Goal: Find specific page/section: Find specific page/section

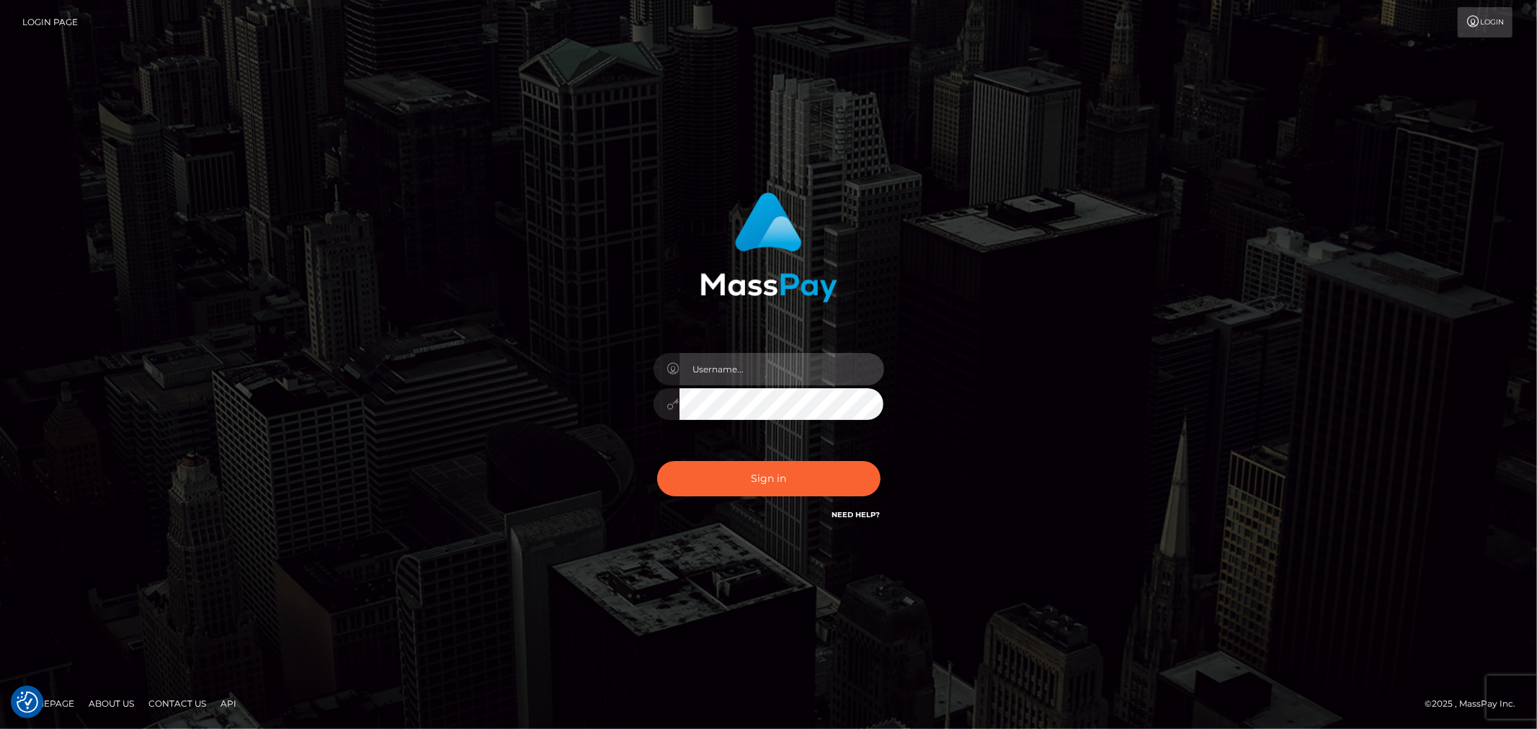
click at [777, 376] on input "text" at bounding box center [782, 369] width 205 height 32
type input "Raymundo.xcite"
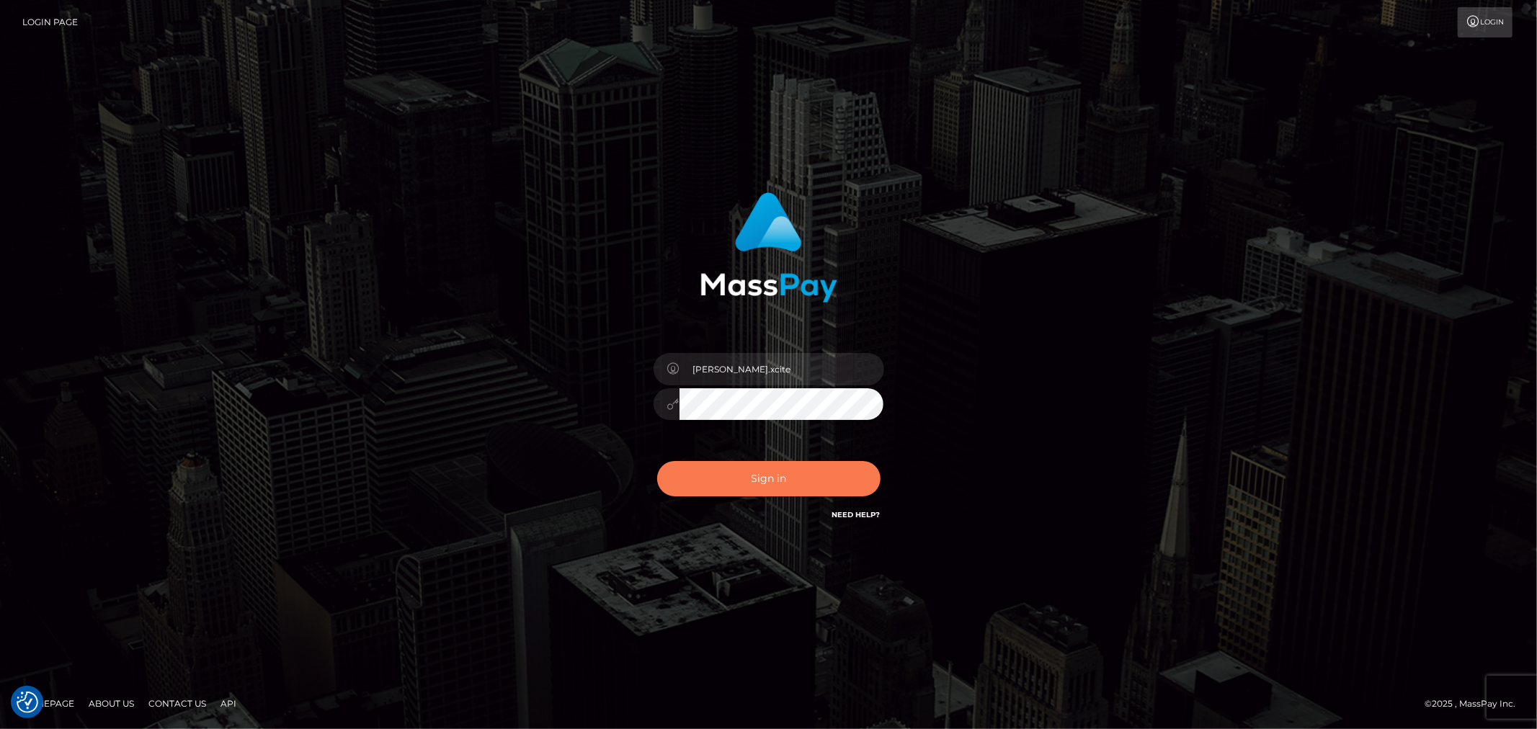
drag, startPoint x: 733, startPoint y: 492, endPoint x: 791, endPoint y: 509, distance: 60.9
click at [737, 491] on button "Sign in" at bounding box center [768, 478] width 223 height 35
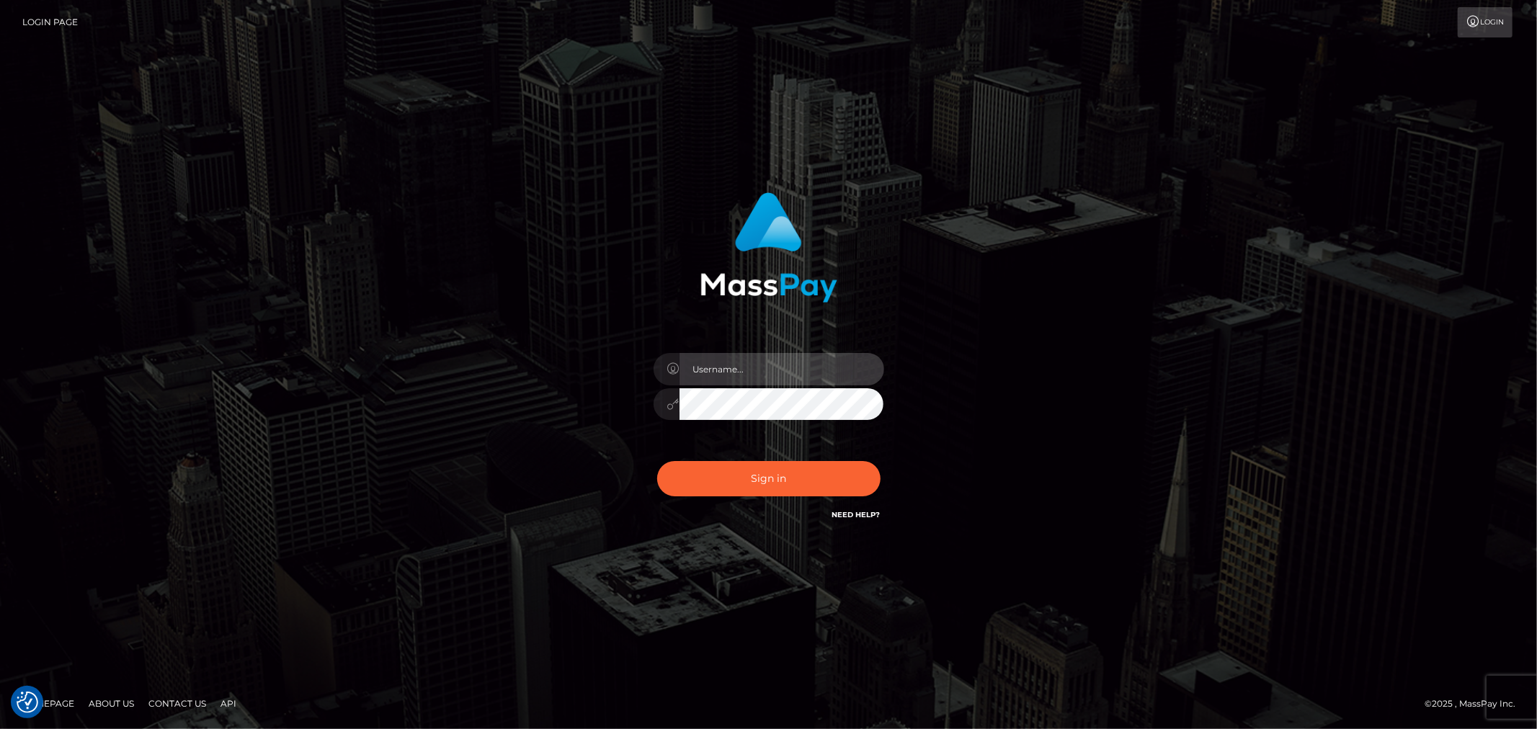
click at [768, 377] on input "text" at bounding box center [782, 369] width 205 height 32
type input "Raymundo.xcite"
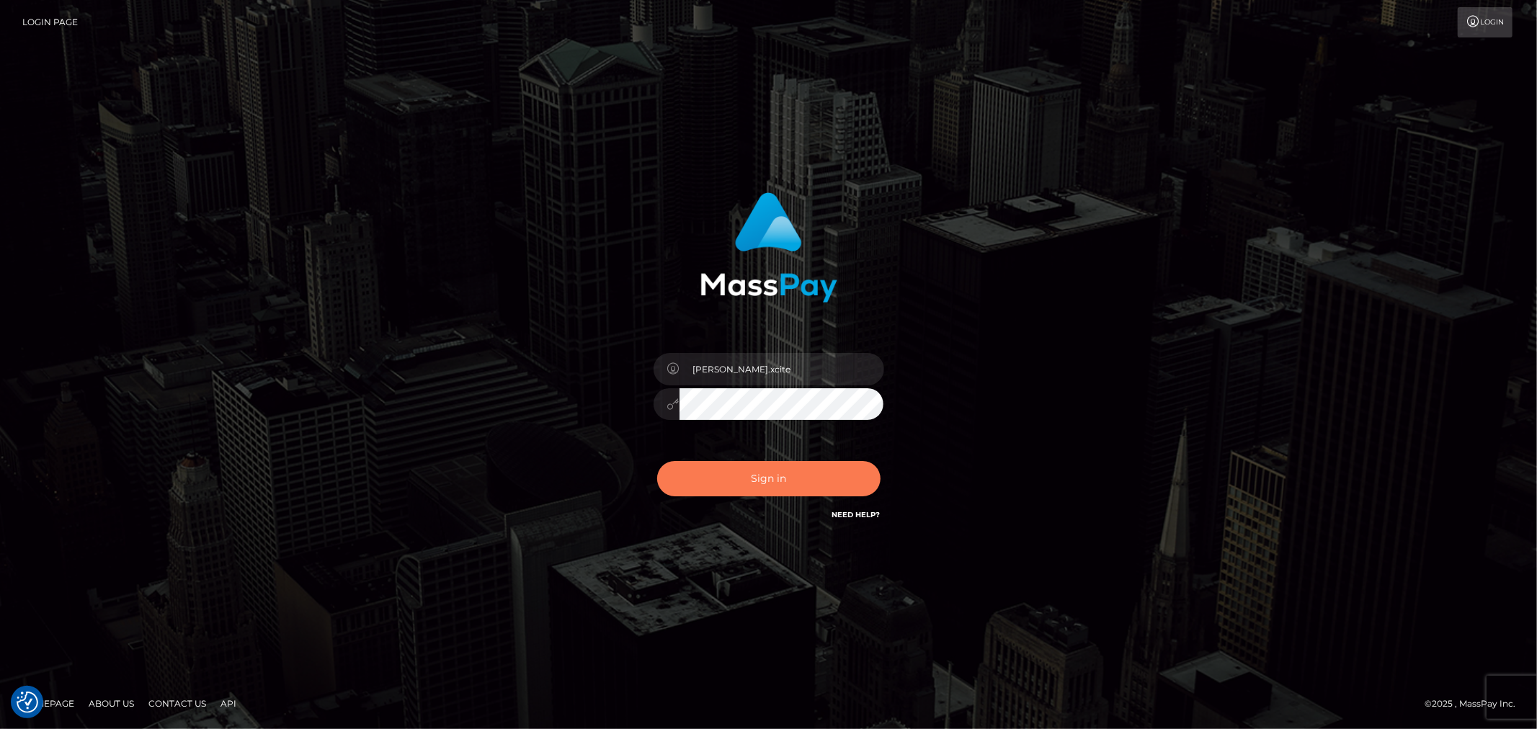
click at [806, 487] on button "Sign in" at bounding box center [768, 478] width 223 height 35
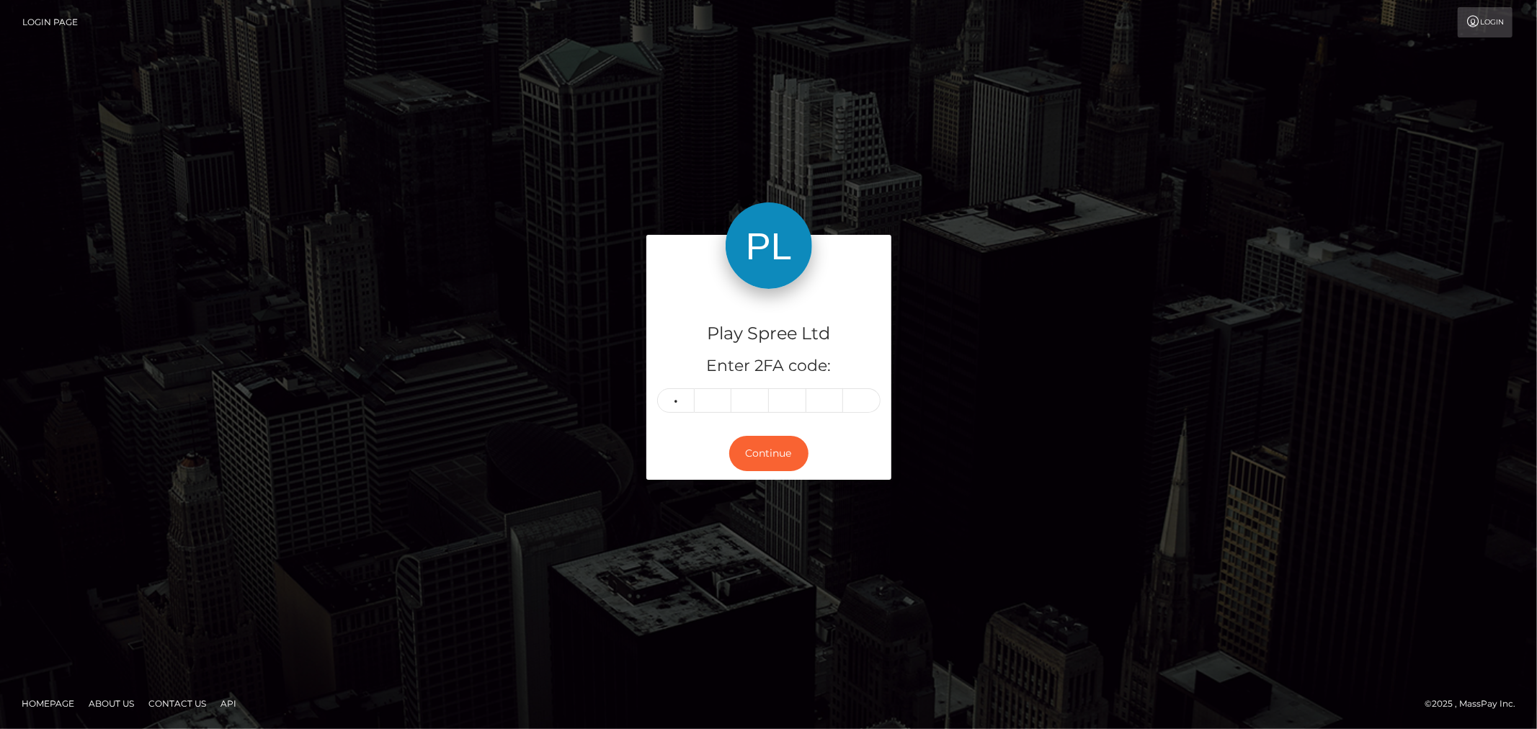
type input "6"
type input "1"
type input "8"
type input "2"
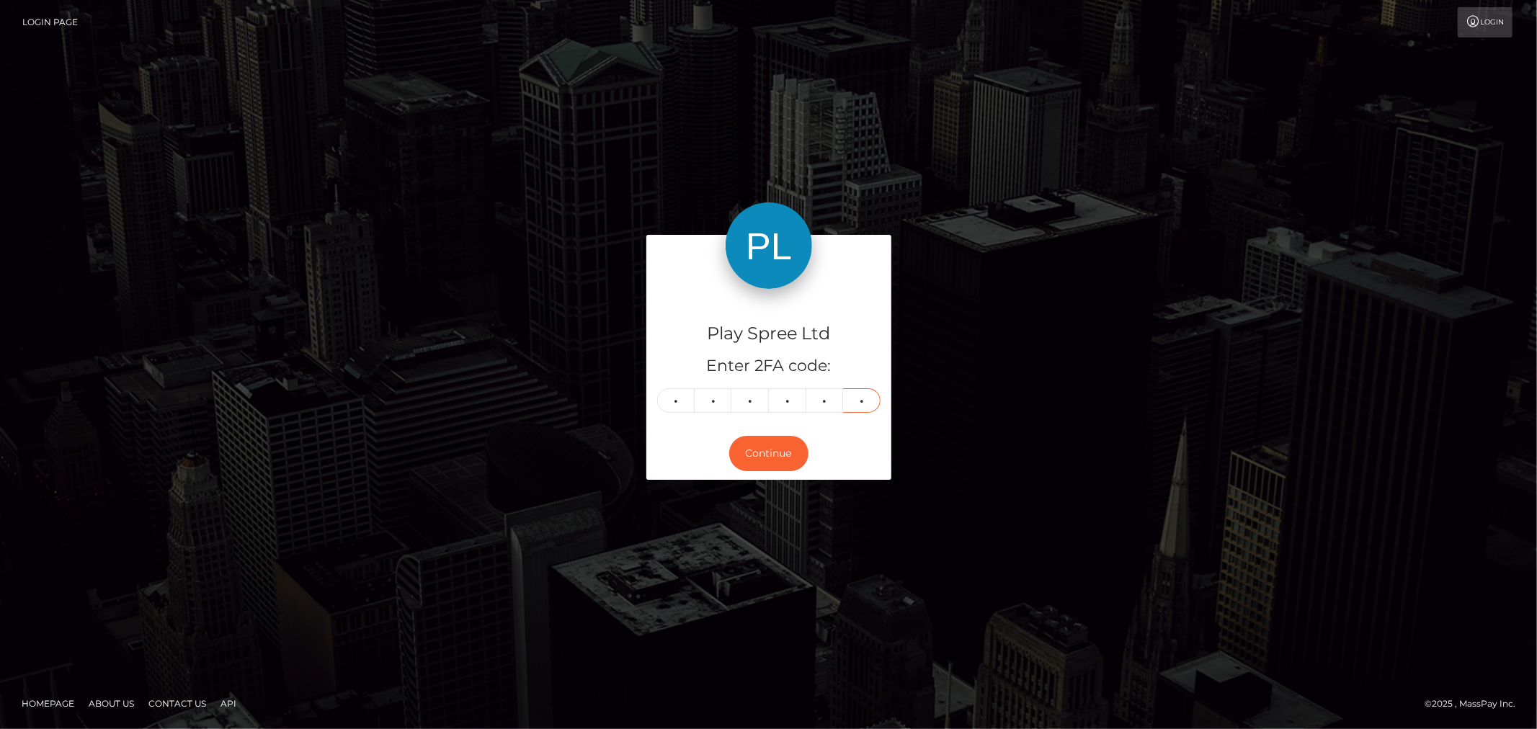
type input "7"
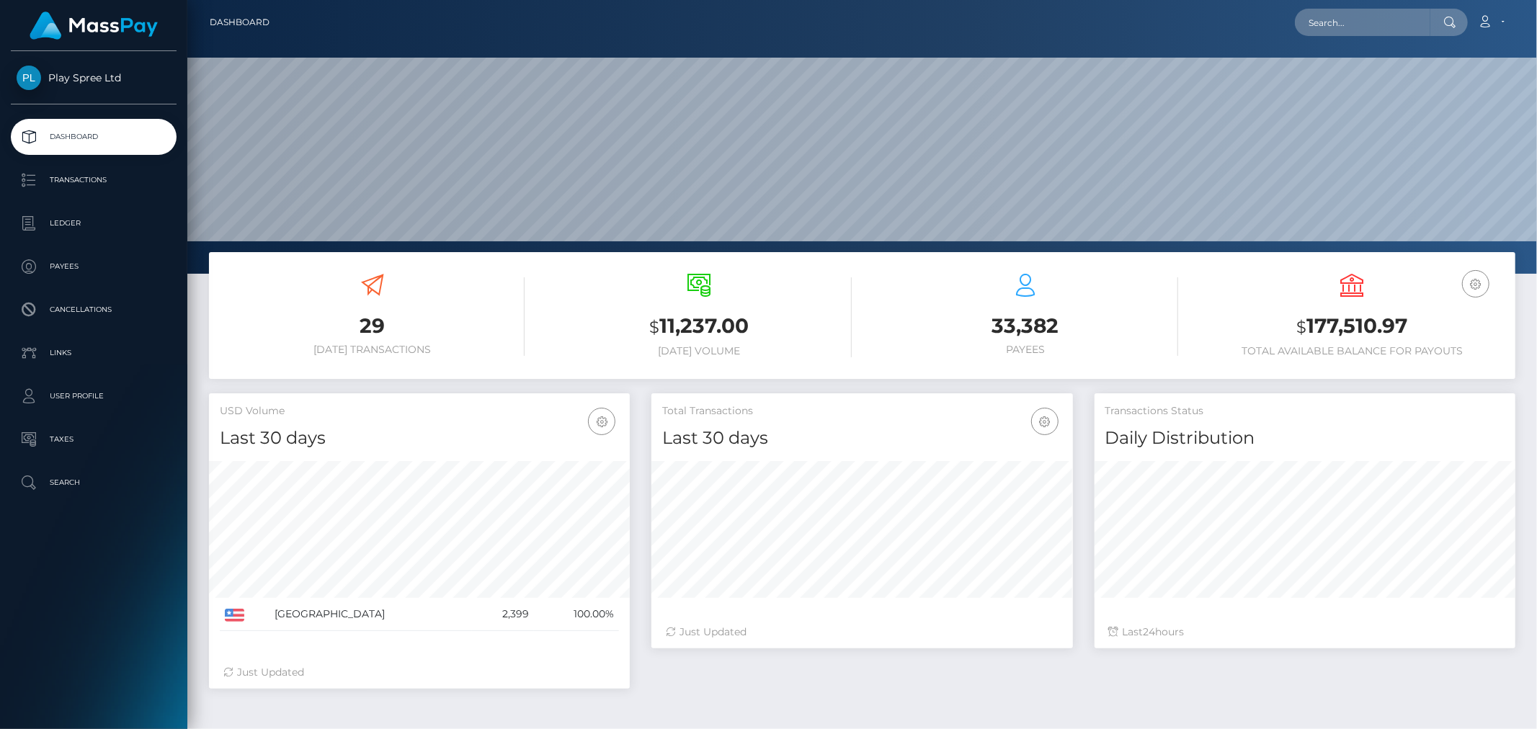
scroll to position [255, 421]
drag, startPoint x: 1381, startPoint y: 22, endPoint x: 1386, endPoint y: 27, distance: 7.7
click at [1381, 22] on input "text" at bounding box center [1363, 22] width 136 height 27
paste input "329445"
type input "329445"
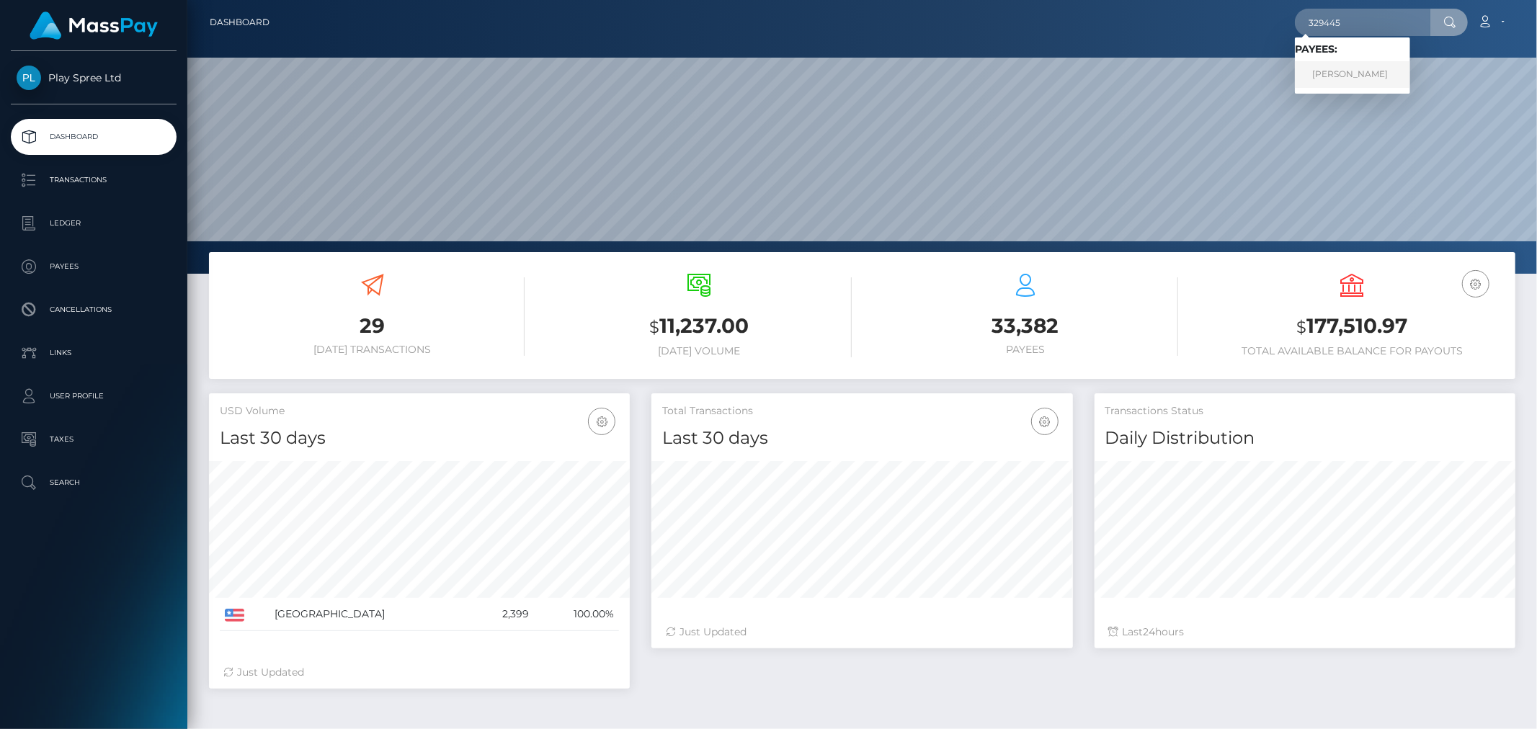
click at [1382, 76] on link "[PERSON_NAME]" at bounding box center [1352, 74] width 115 height 27
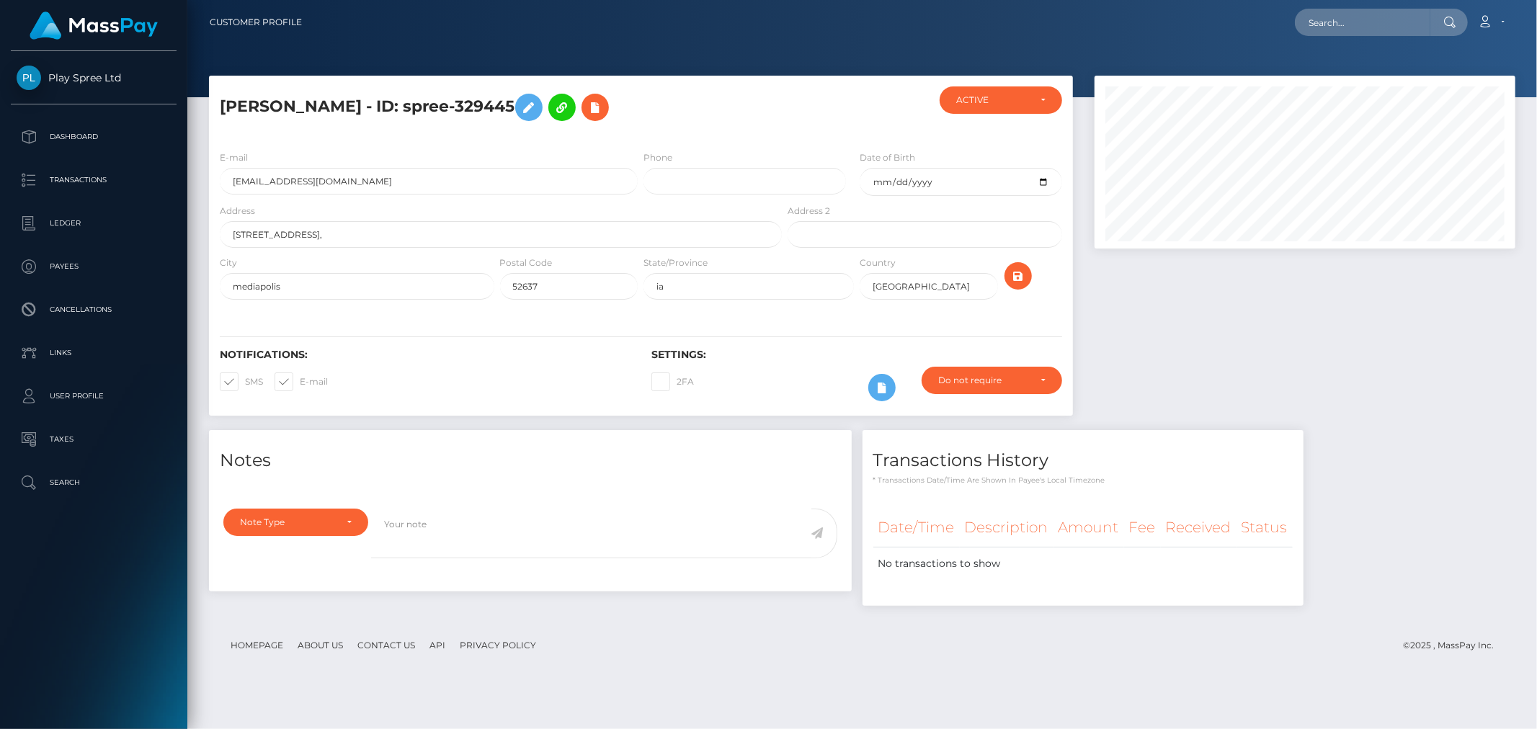
scroll to position [173, 421]
click at [1387, 466] on div "Notes Note Type Compliance Clear Compliance General Note Type" at bounding box center [862, 525] width 1328 height 190
click at [1388, 524] on div "Notes Note Type Compliance Clear Compliance General Note Type" at bounding box center [862, 525] width 1328 height 190
click at [1215, 344] on div at bounding box center [1305, 253] width 443 height 355
click at [1217, 342] on div at bounding box center [1305, 253] width 443 height 355
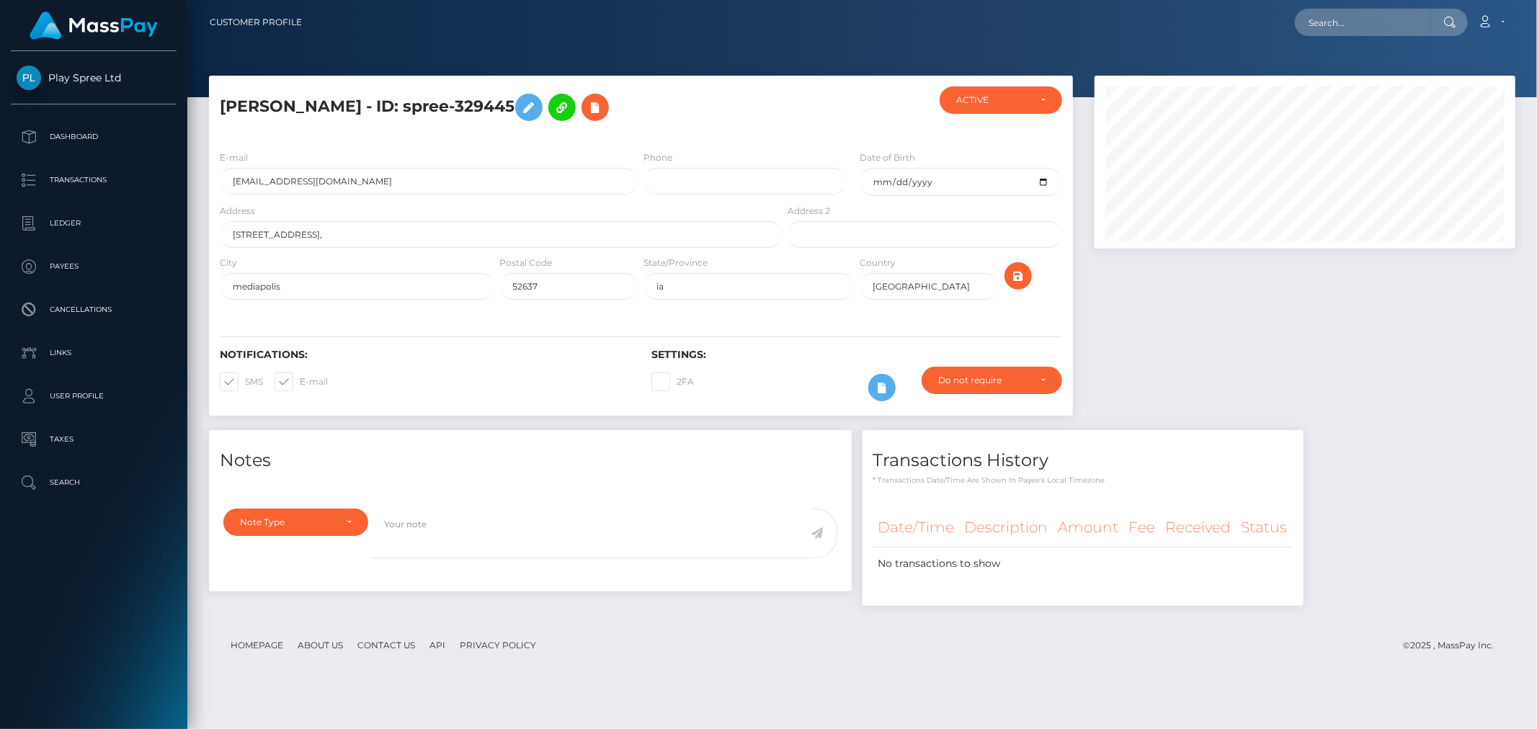
click at [1217, 342] on div at bounding box center [1305, 253] width 443 height 355
click at [1365, 17] on input "text" at bounding box center [1363, 22] width 136 height 27
paste input "41f5bec8-66da-4459-a9ce-6a8c0d35fcf2"
type input "41f5bec8-66da-4459-a9ce-6a8c0d35fcf2"
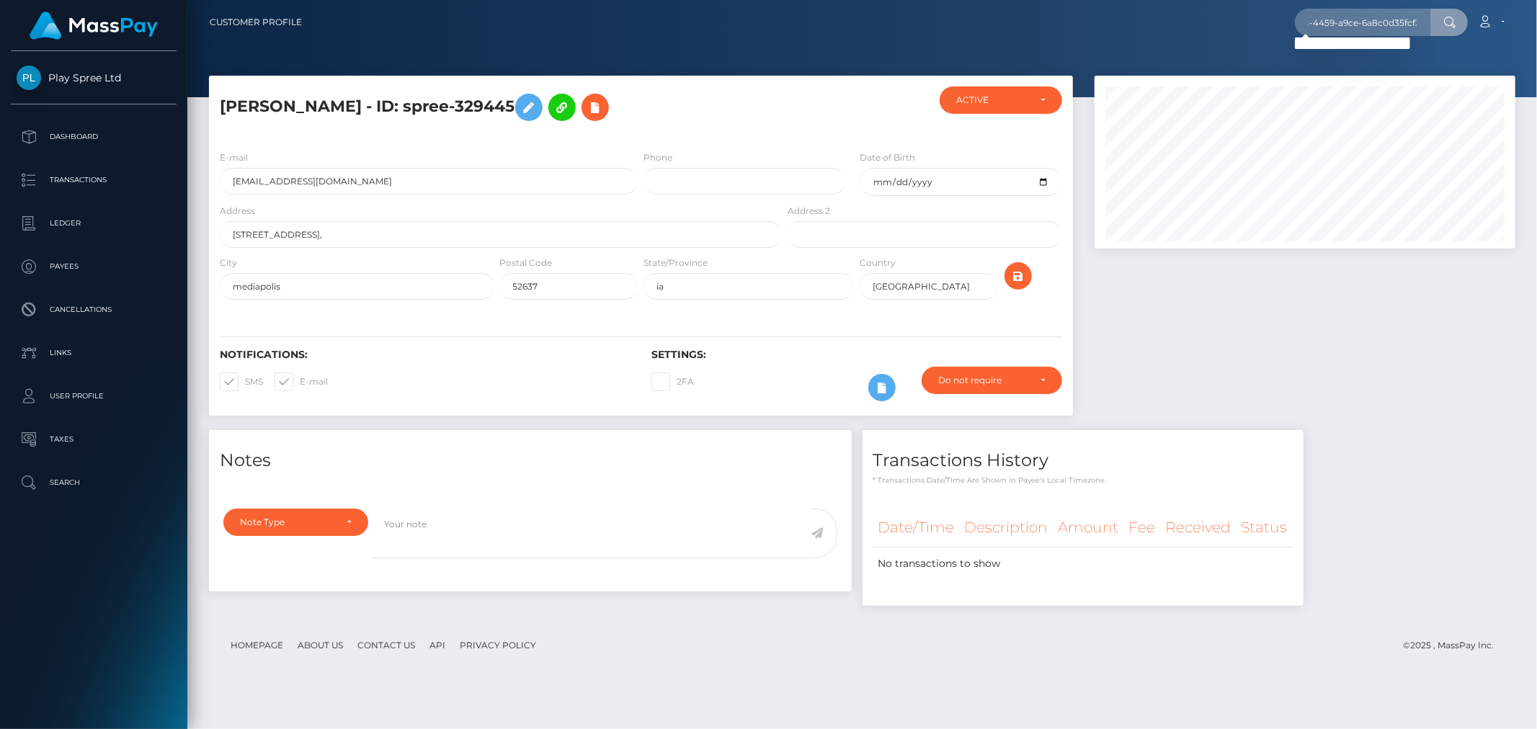
scroll to position [0, 0]
click at [1357, 378] on div at bounding box center [1305, 253] width 443 height 355
drag, startPoint x: 456, startPoint y: 105, endPoint x: 567, endPoint y: 109, distance: 110.3
click at [567, 109] on h5 "[PERSON_NAME] - ID: spree-329445" at bounding box center [497, 107] width 554 height 42
copy h5 "spree-329445"
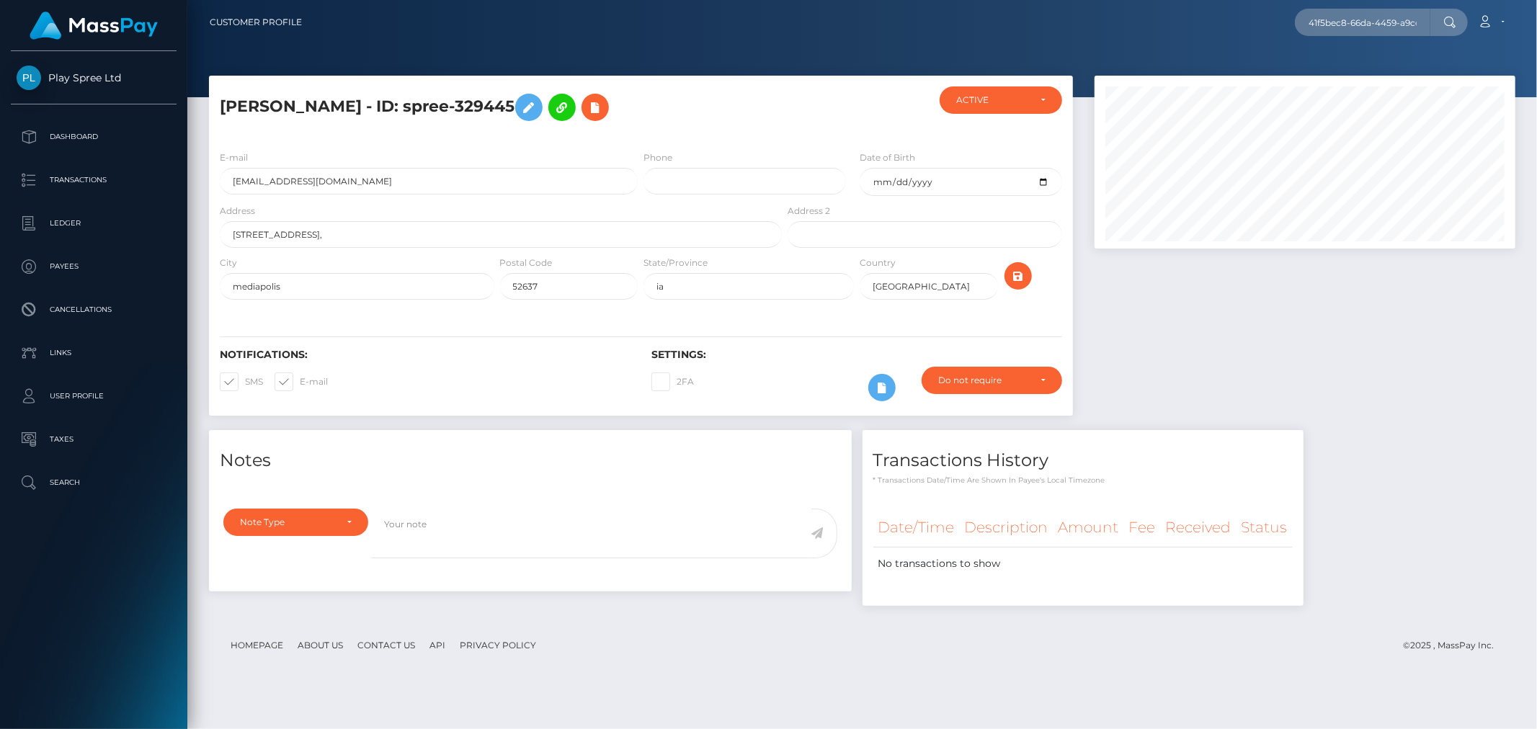
click at [538, 97] on h5 "[PERSON_NAME] - ID: spree-329445" at bounding box center [497, 107] width 554 height 42
